Goal: Find specific page/section

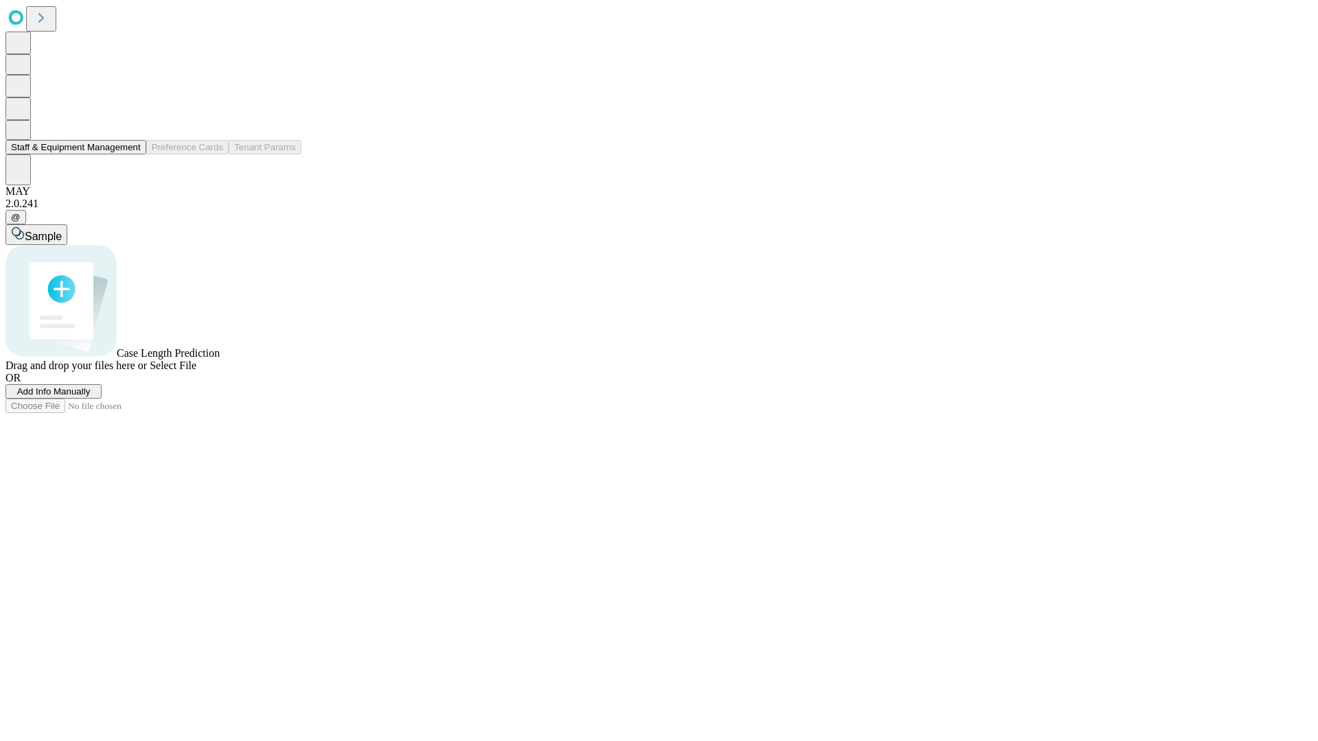
click at [131, 154] on button "Staff & Equipment Management" at bounding box center [75, 147] width 141 height 14
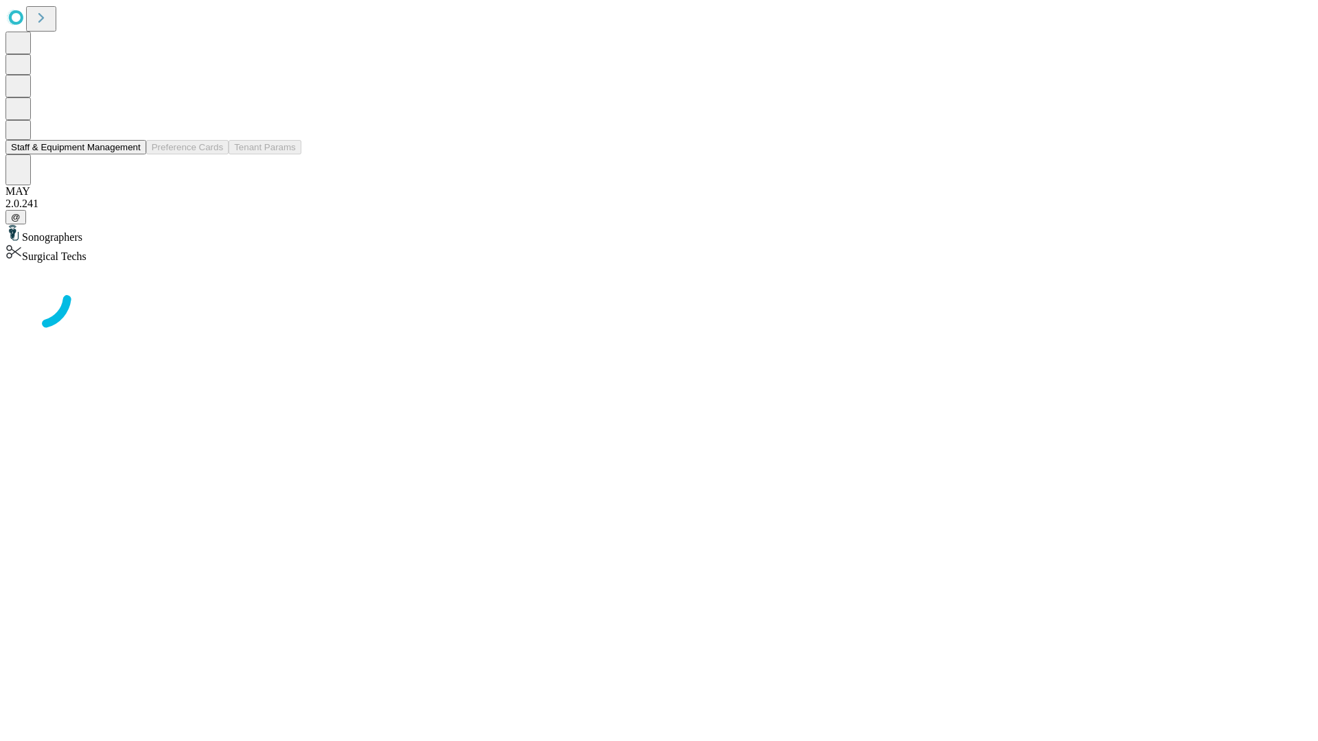
click at [131, 154] on button "Staff & Equipment Management" at bounding box center [75, 147] width 141 height 14
